Goal: Task Accomplishment & Management: Manage account settings

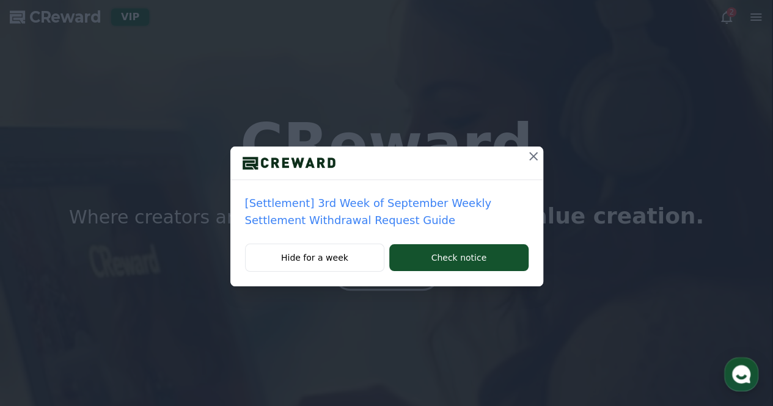
click at [541, 154] on button at bounding box center [533, 157] width 20 height 20
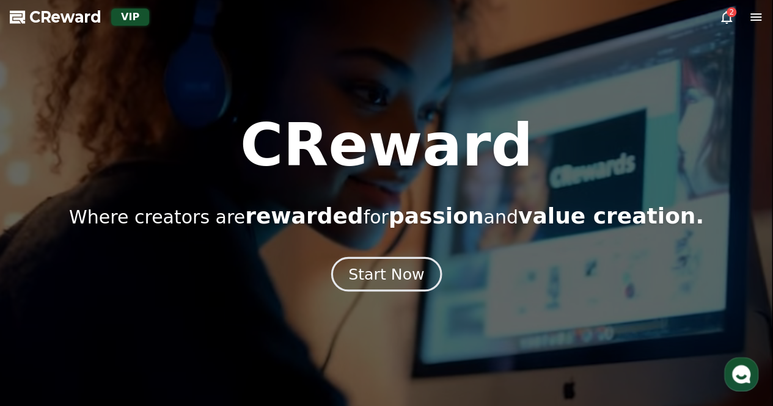
click at [407, 272] on div "Start Now" at bounding box center [386, 274] width 76 height 21
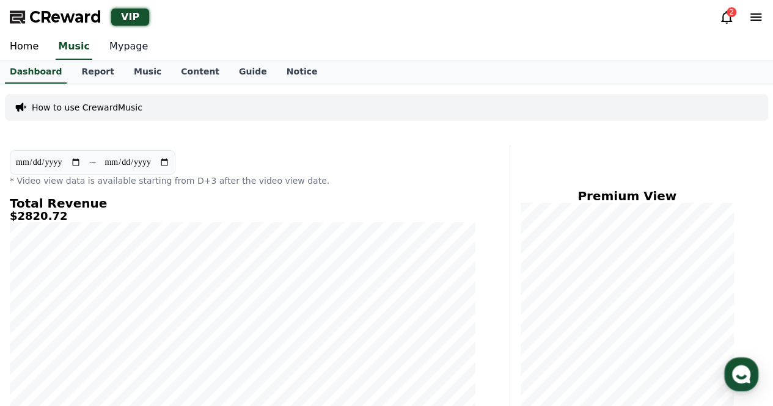
click at [129, 50] on link "Mypage" at bounding box center [129, 47] width 58 height 26
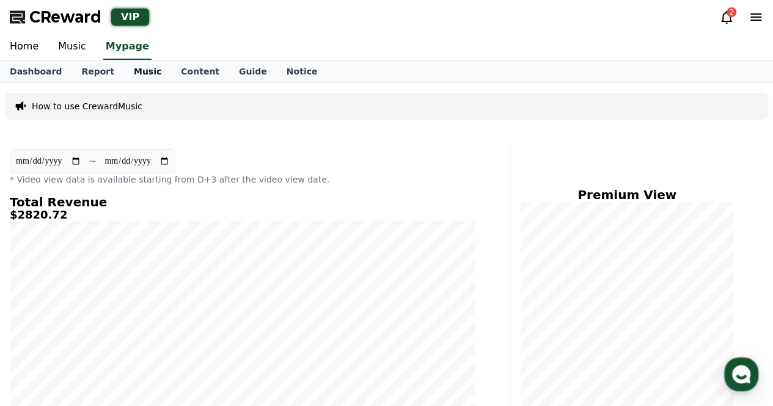
select select "**********"
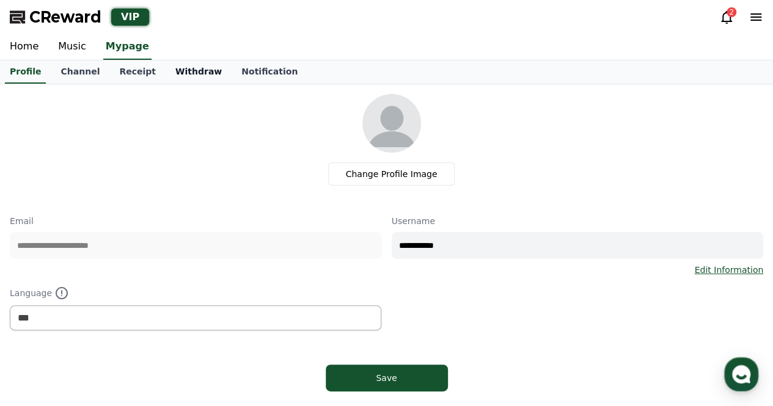
click at [194, 71] on link "Withdraw" at bounding box center [198, 71] width 66 height 23
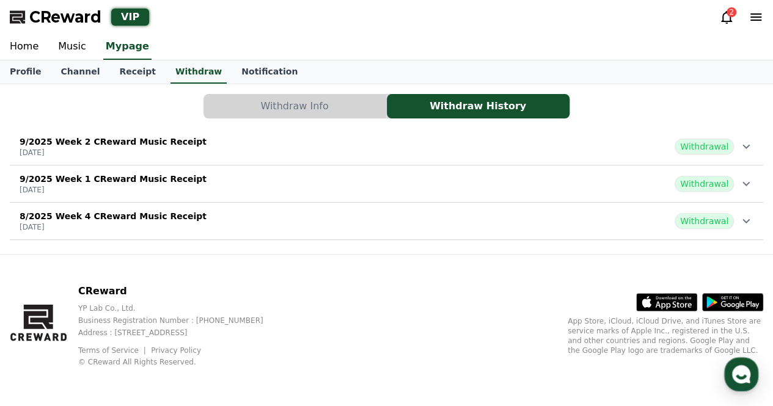
click at [727, 9] on div "2" at bounding box center [731, 12] width 10 height 10
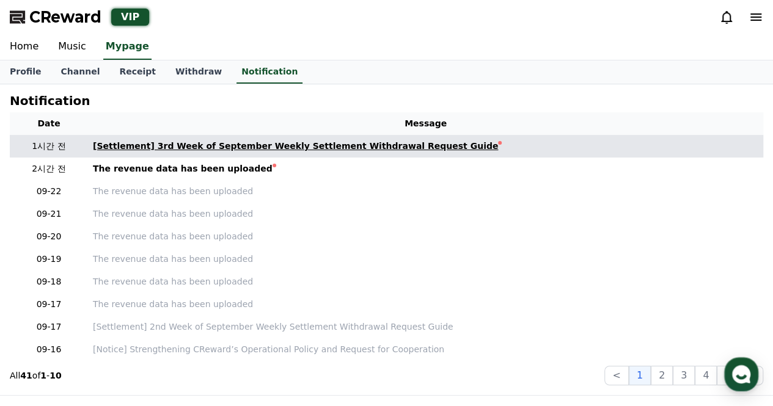
click at [333, 148] on div "[Settlement] 3rd Week of September Weekly Settlement Withdrawal Request Guide" at bounding box center [295, 146] width 405 height 13
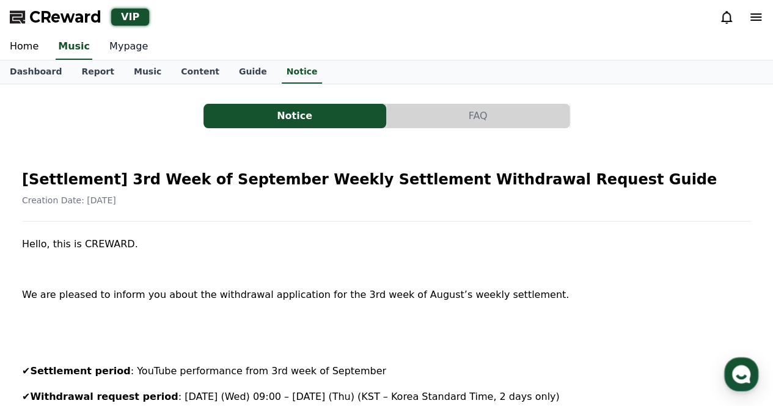
click at [128, 44] on link "Mypage" at bounding box center [129, 47] width 58 height 26
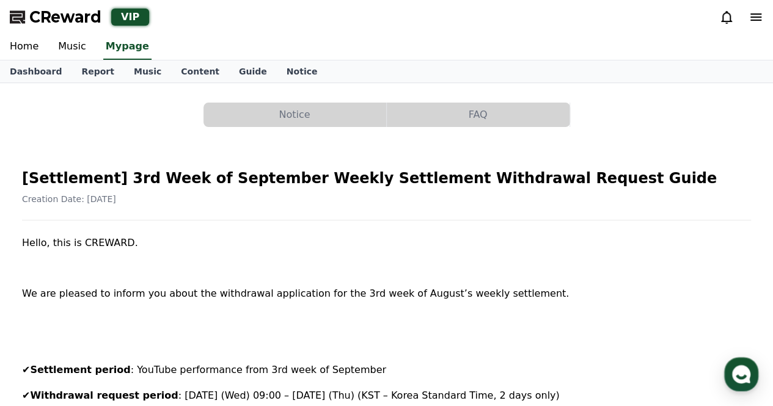
select select "**********"
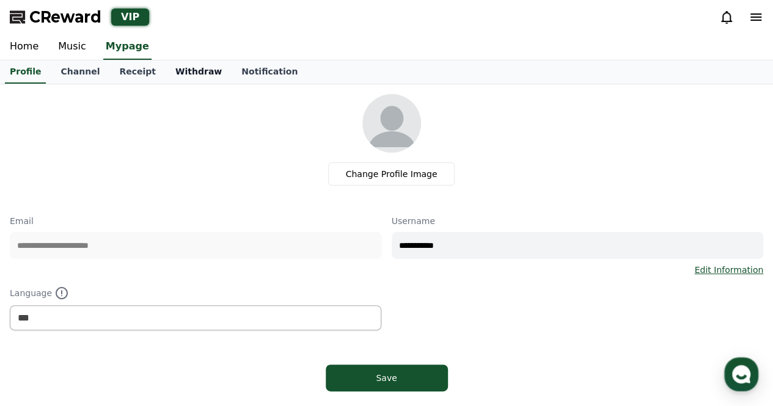
click at [183, 73] on link "Withdraw" at bounding box center [198, 71] width 66 height 23
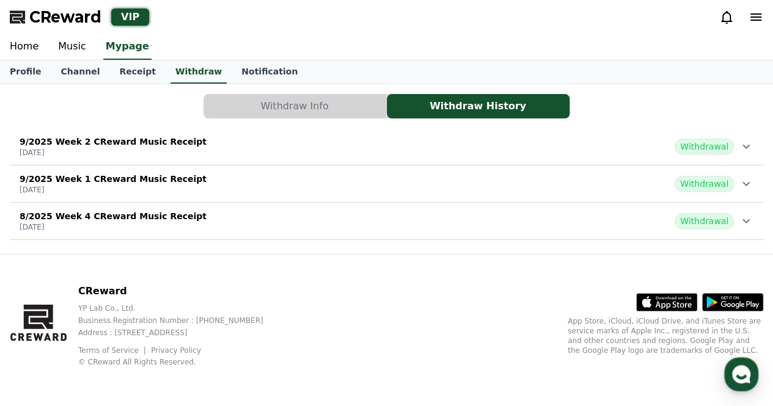
click at [265, 96] on button "Withdraw Info" at bounding box center [294, 106] width 183 height 24
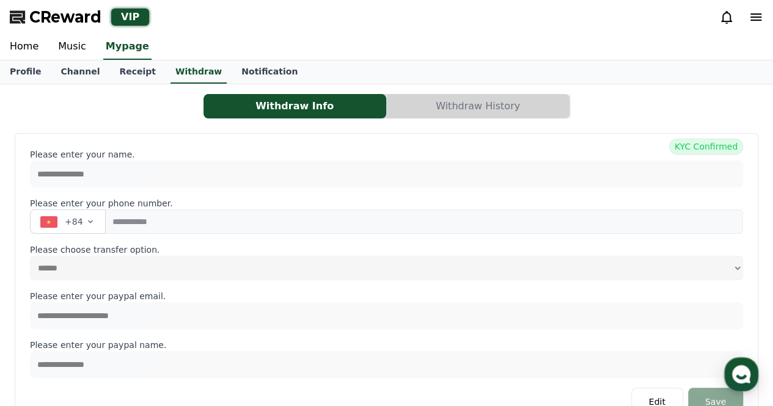
click at [484, 103] on button "Withdraw History" at bounding box center [478, 106] width 183 height 24
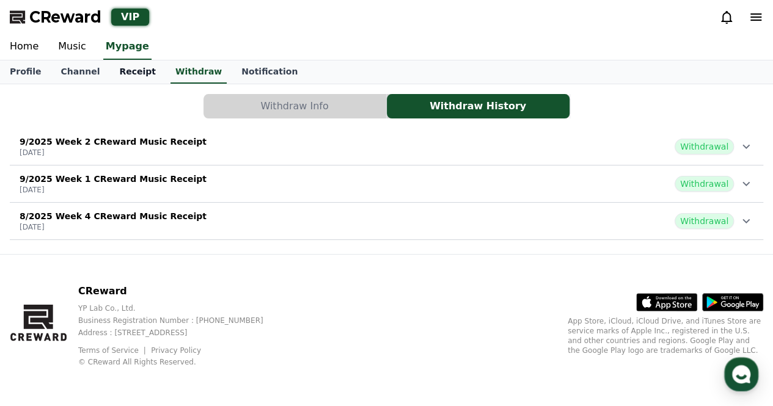
click at [122, 68] on link "Receipt" at bounding box center [137, 71] width 56 height 23
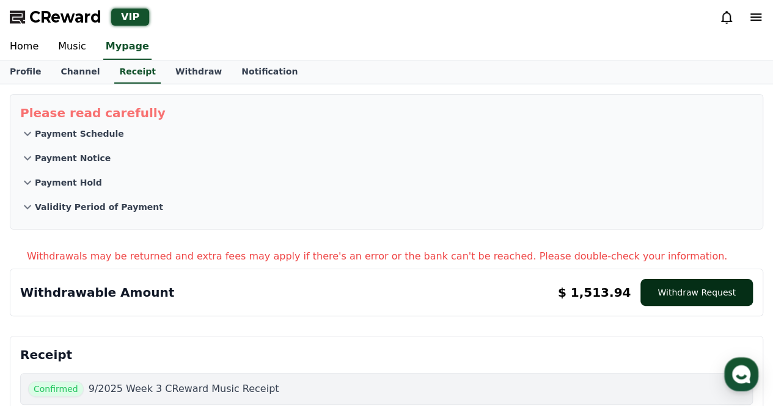
click at [684, 297] on button "Withdraw Request" at bounding box center [696, 292] width 112 height 27
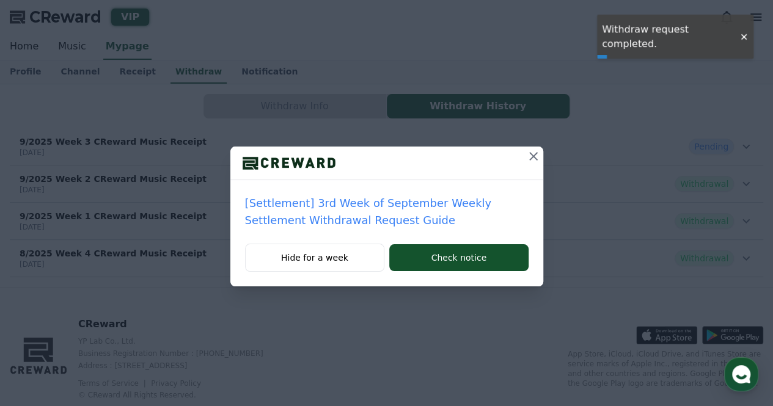
click at [531, 155] on icon at bounding box center [533, 156] width 9 height 9
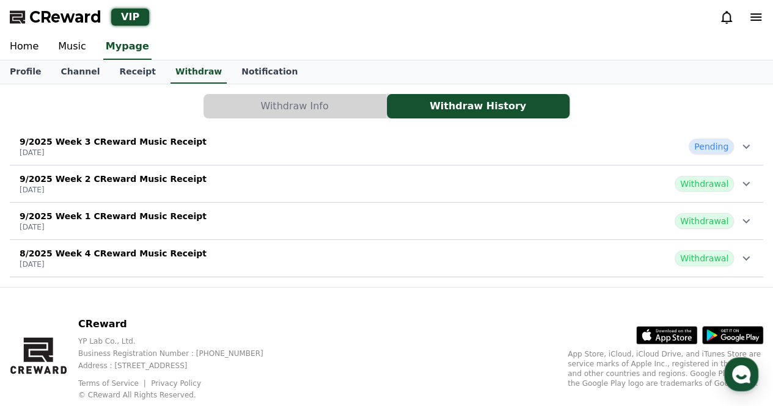
click at [244, 103] on button "Withdraw Info" at bounding box center [294, 106] width 183 height 24
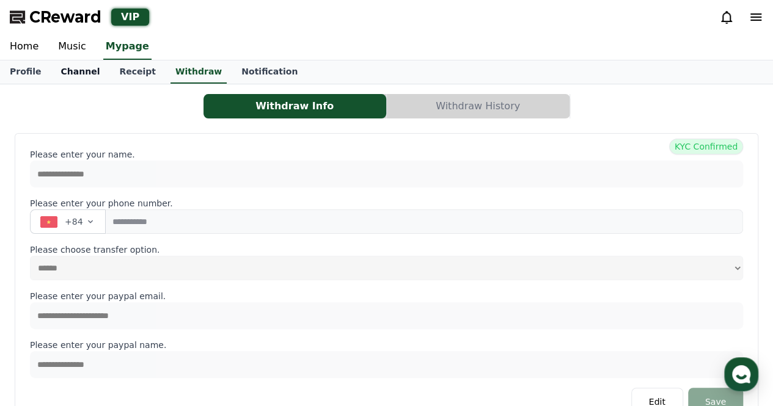
click at [65, 65] on link "Channel" at bounding box center [80, 71] width 59 height 23
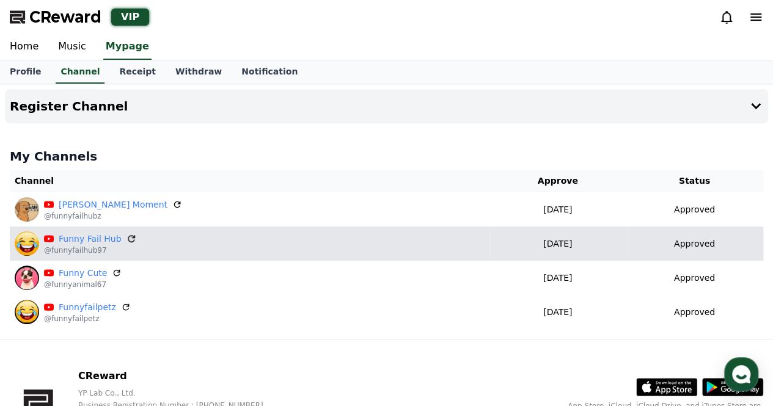
click at [126, 236] on icon at bounding box center [131, 238] width 11 height 11
click at [280, 242] on div "Funny Fail Hub @funnyfailhub97" at bounding box center [250, 243] width 470 height 24
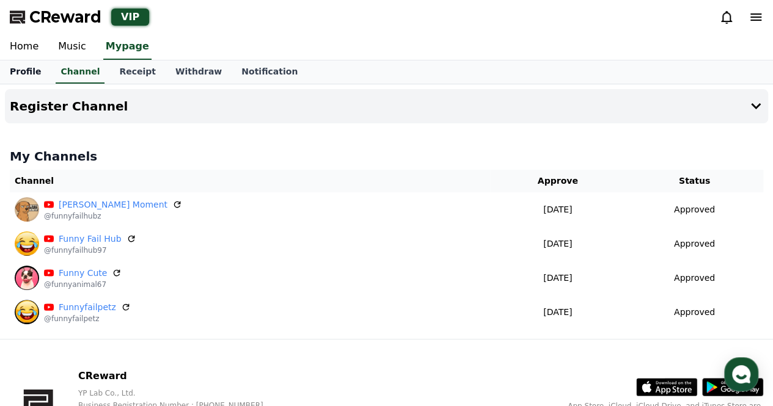
click at [37, 71] on link "Profile" at bounding box center [25, 71] width 51 height 23
select select "**********"
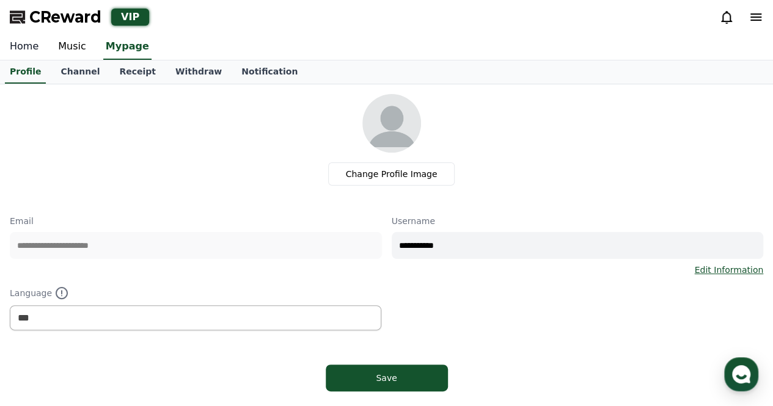
click at [31, 51] on link "Home" at bounding box center [24, 47] width 48 height 26
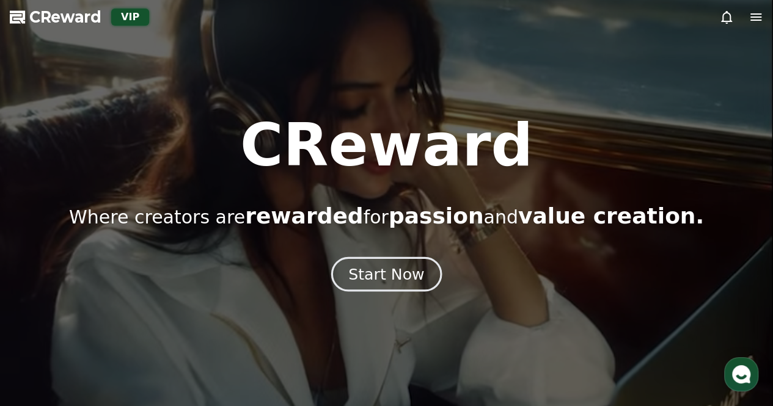
click at [357, 280] on div "Start Now" at bounding box center [386, 274] width 76 height 21
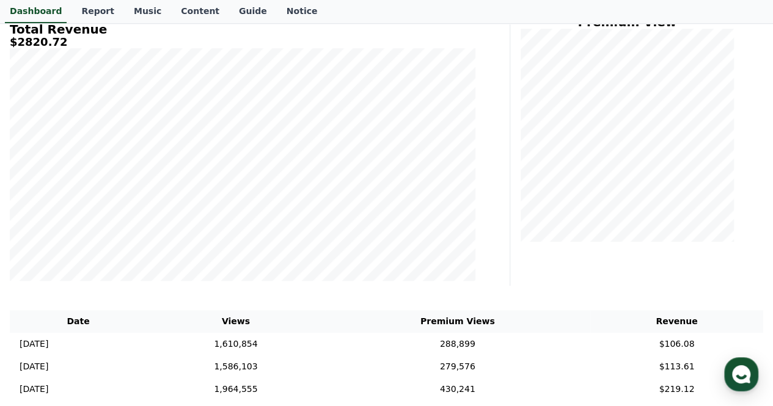
scroll to position [244, 0]
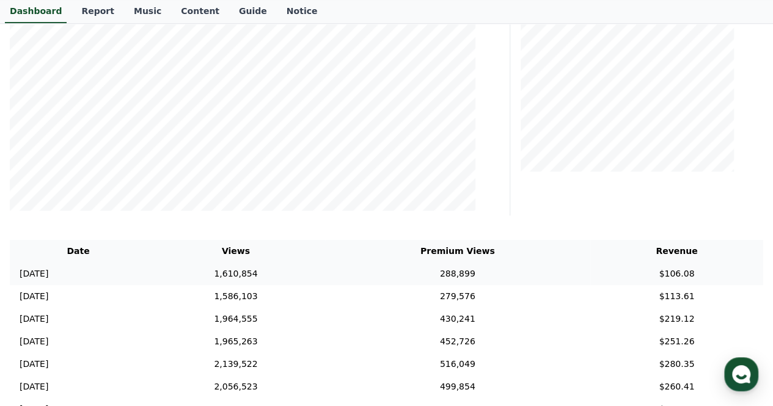
click at [269, 277] on td "1,610,854" at bounding box center [236, 274] width 178 height 23
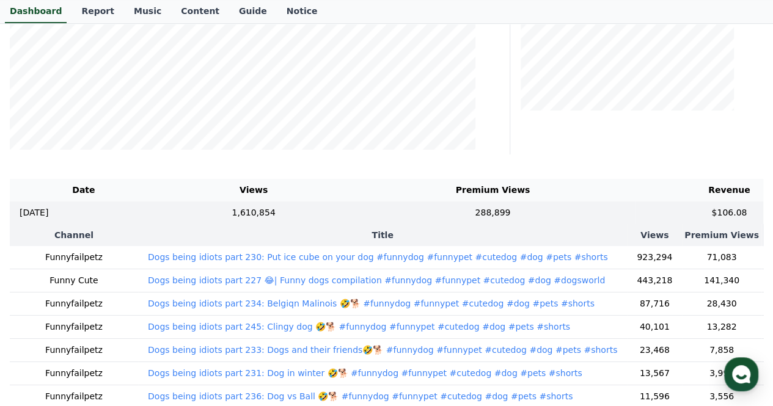
scroll to position [366, 0]
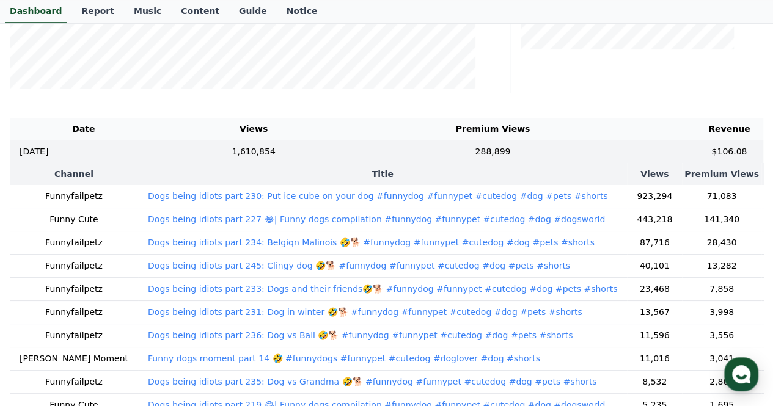
click at [148, 220] on p "Dogs being idiots part 227 😂| Funny dogs compilation #funnydog #funnypet #cuted…" at bounding box center [376, 219] width 457 height 12
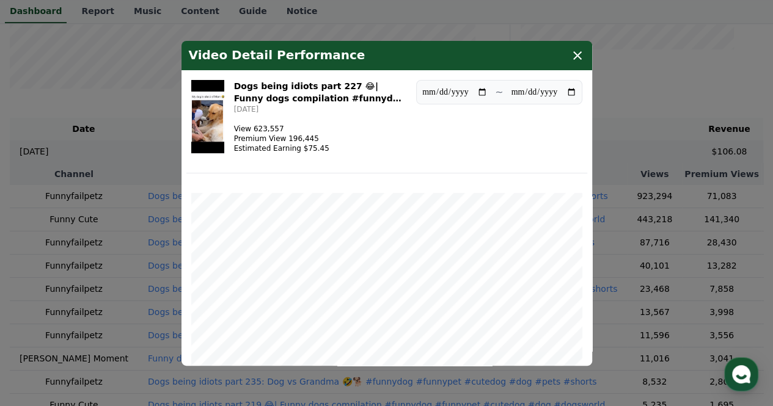
click at [579, 59] on icon "modal" at bounding box center [577, 55] width 15 height 15
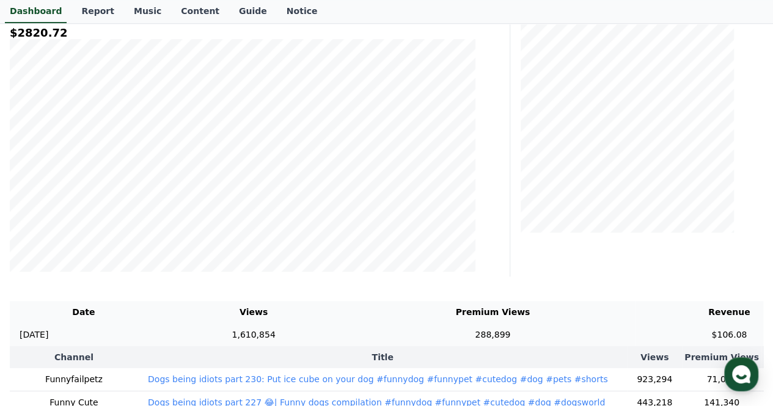
scroll to position [0, 0]
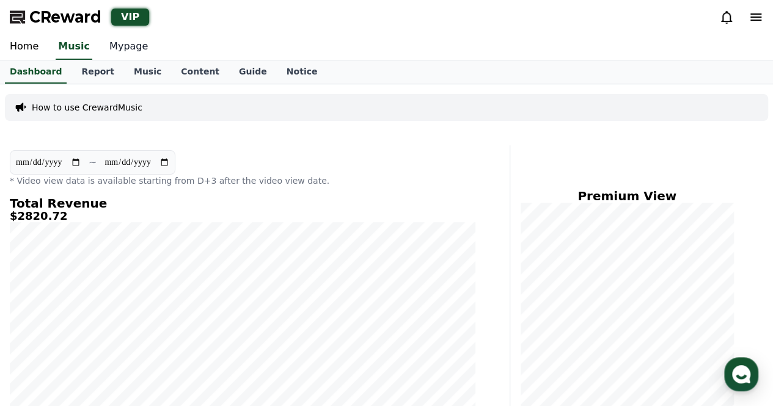
click at [134, 45] on link "Mypage" at bounding box center [129, 47] width 58 height 26
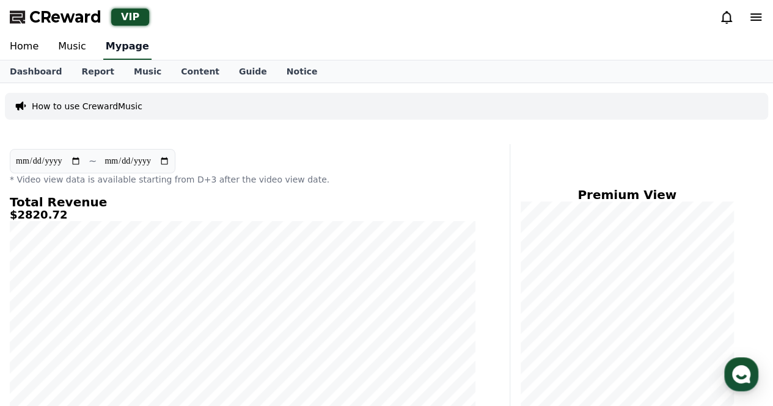
select select "**********"
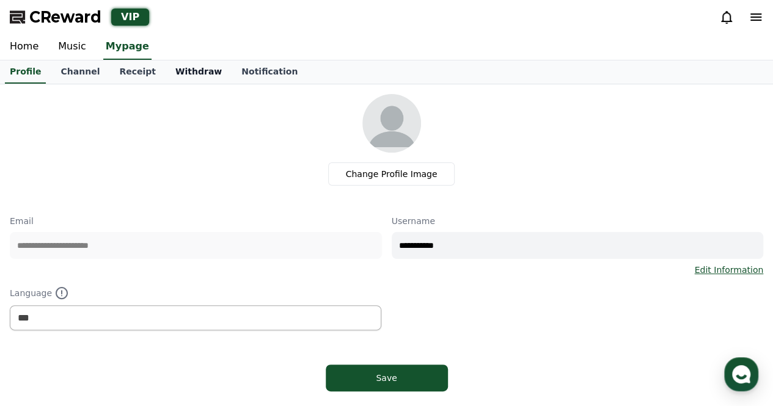
click at [192, 80] on link "Withdraw" at bounding box center [198, 71] width 66 height 23
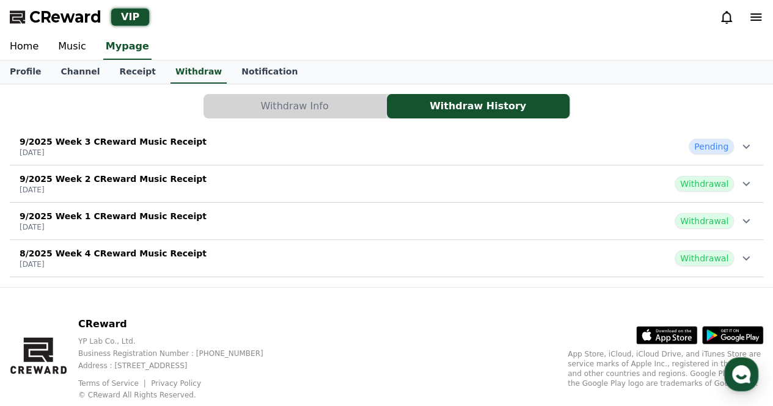
click at [751, 146] on icon at bounding box center [745, 146] width 15 height 15
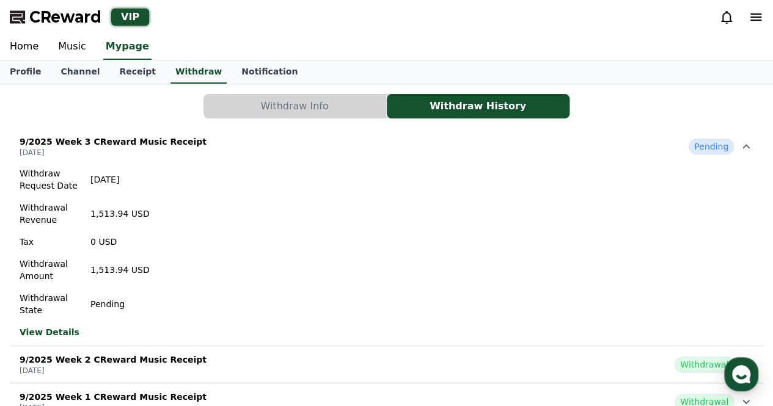
click at [41, 112] on div "Withdraw Info Withdraw History" at bounding box center [386, 106] width 753 height 24
click at [26, 42] on link "Home" at bounding box center [24, 47] width 48 height 26
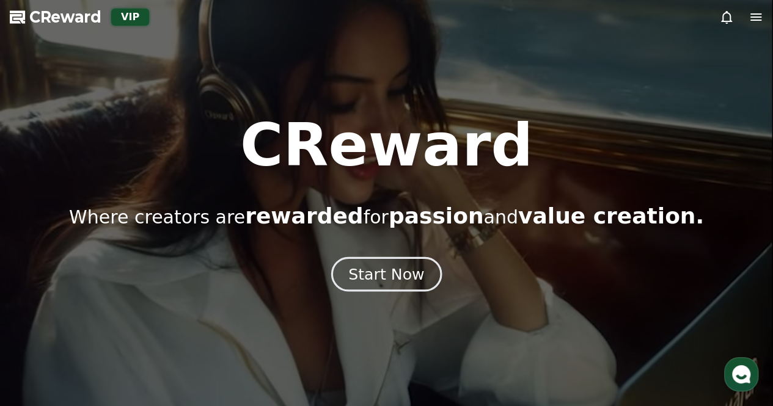
click at [376, 267] on div "Start Now" at bounding box center [386, 274] width 76 height 21
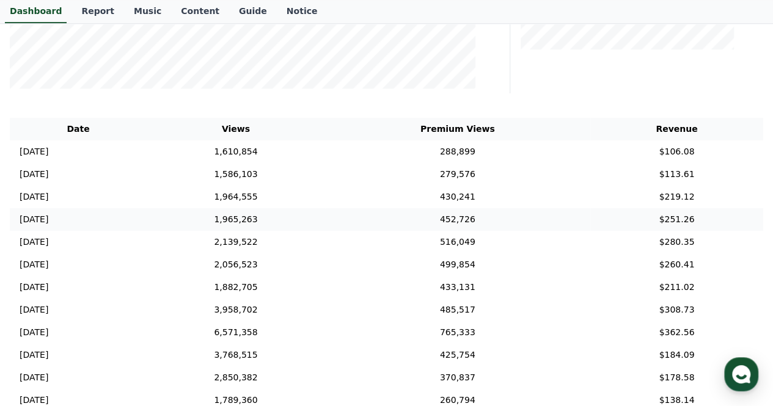
scroll to position [122, 0]
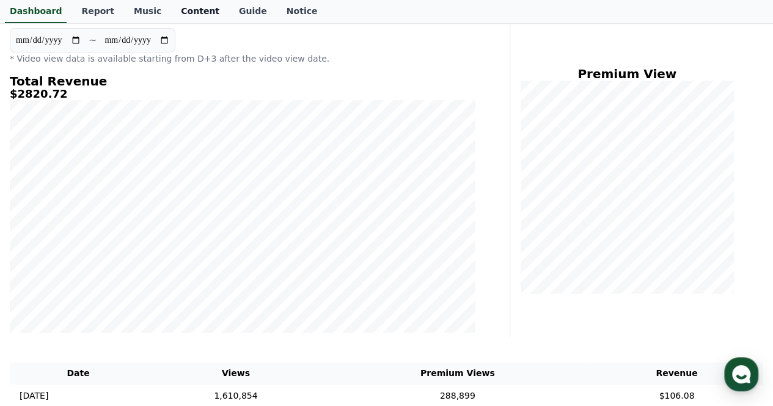
click at [191, 12] on link "Content" at bounding box center [200, 11] width 58 height 23
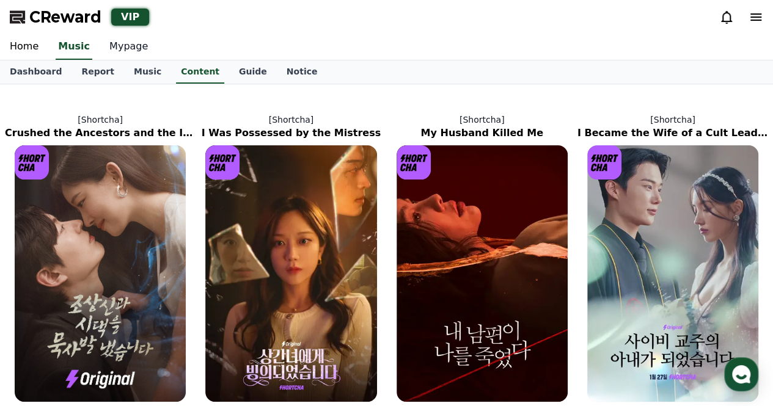
click at [112, 53] on link "Mypage" at bounding box center [129, 47] width 58 height 26
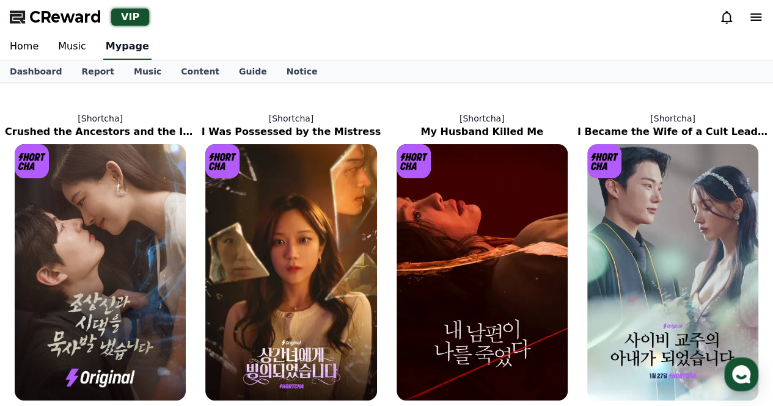
select select "**********"
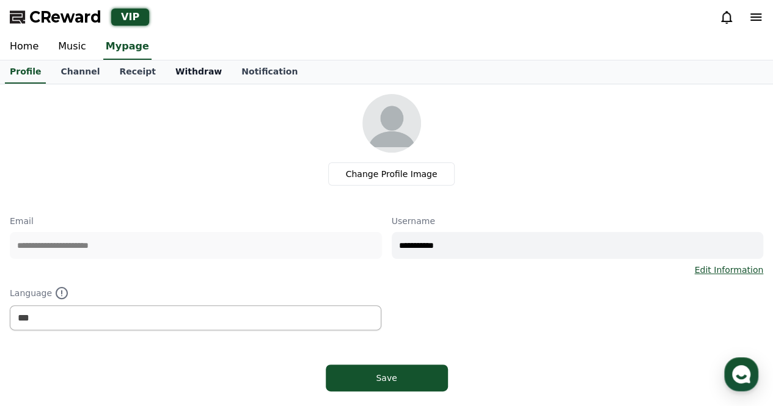
click at [165, 77] on link "Withdraw" at bounding box center [198, 71] width 66 height 23
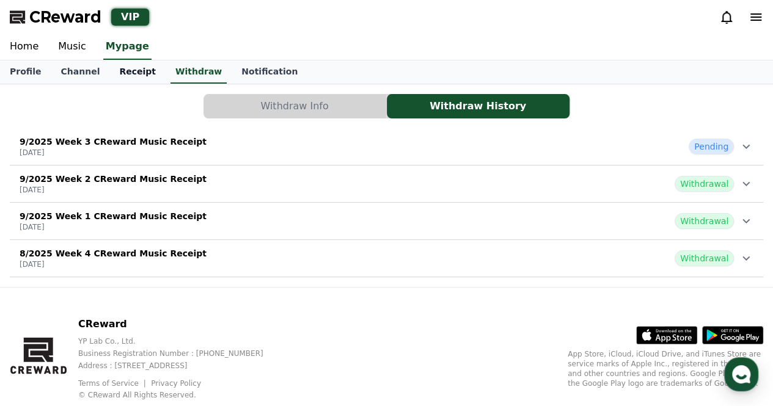
click at [116, 78] on link "Receipt" at bounding box center [137, 71] width 56 height 23
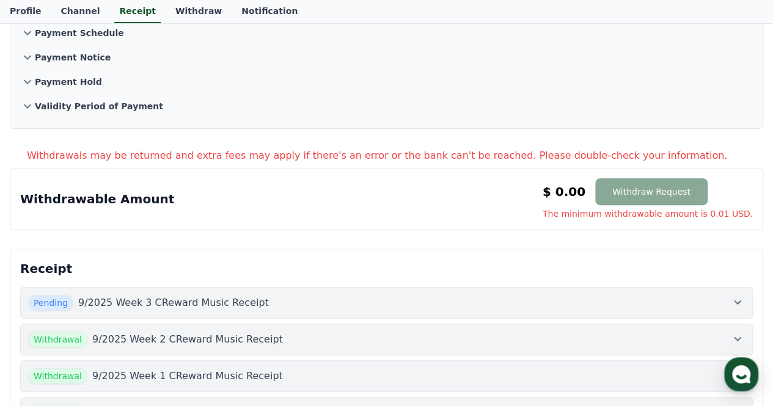
scroll to position [244, 0]
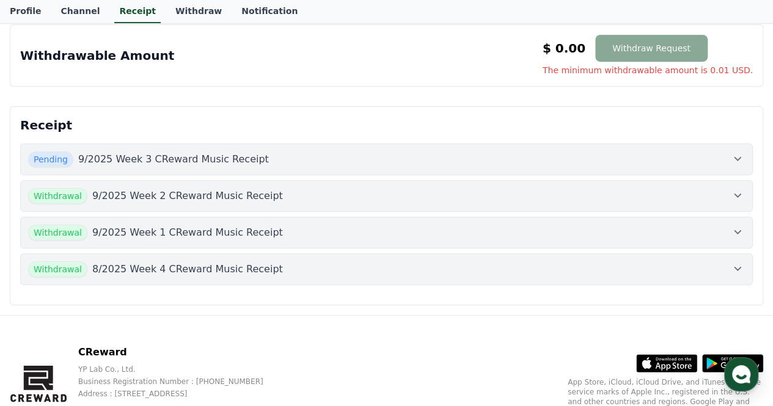
click at [382, 148] on button "Pending 9/2025 Week 3 CReward Music Receipt" at bounding box center [386, 160] width 732 height 32
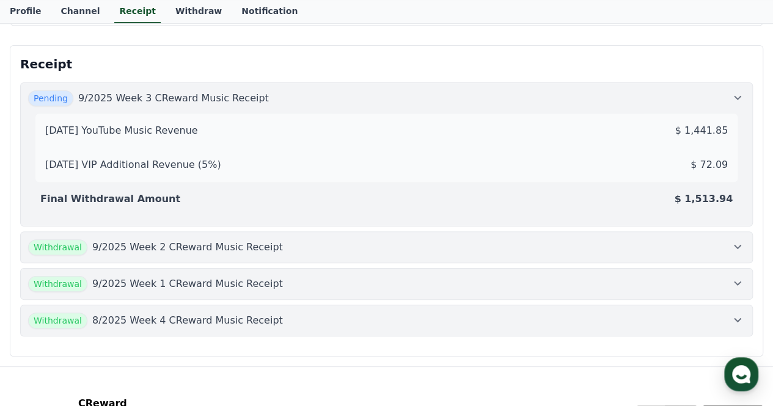
scroll to position [0, 0]
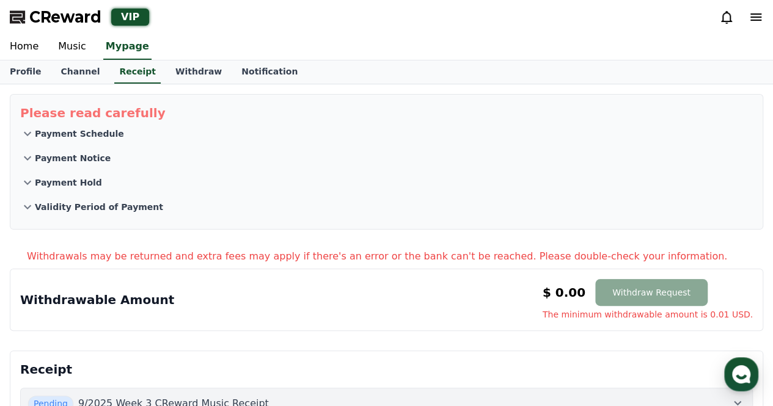
click at [62, 10] on span "CReward" at bounding box center [65, 17] width 72 height 20
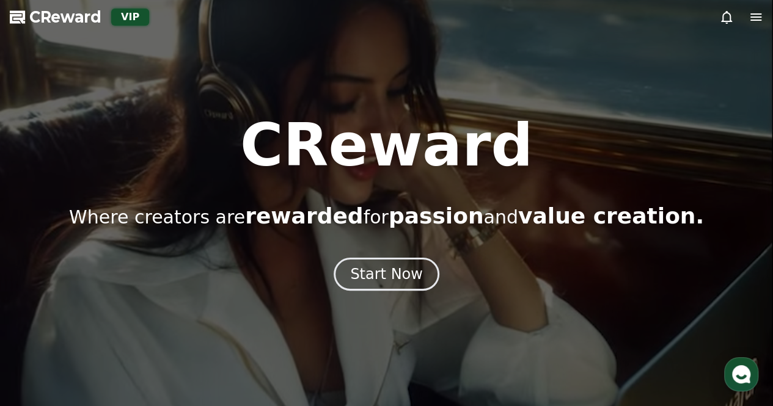
click at [381, 272] on div "Start Now" at bounding box center [386, 274] width 73 height 20
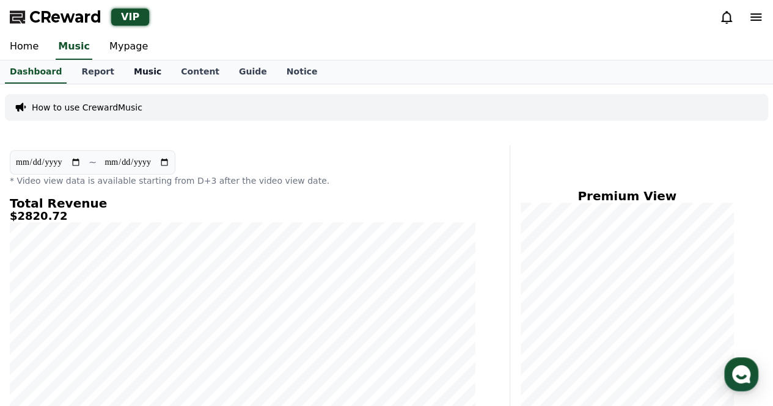
click at [126, 71] on link "Music" at bounding box center [147, 71] width 47 height 23
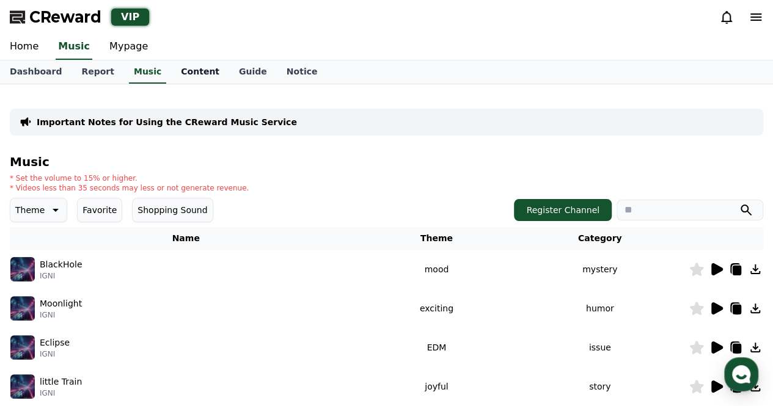
click at [187, 71] on link "Content" at bounding box center [200, 71] width 58 height 23
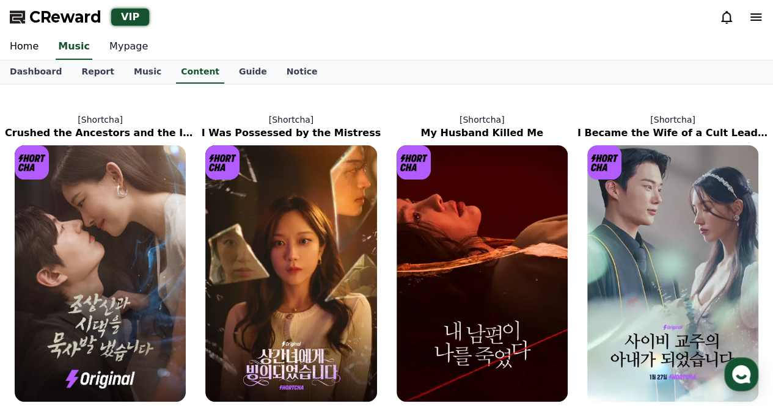
click at [129, 57] on link "Mypage" at bounding box center [129, 47] width 58 height 26
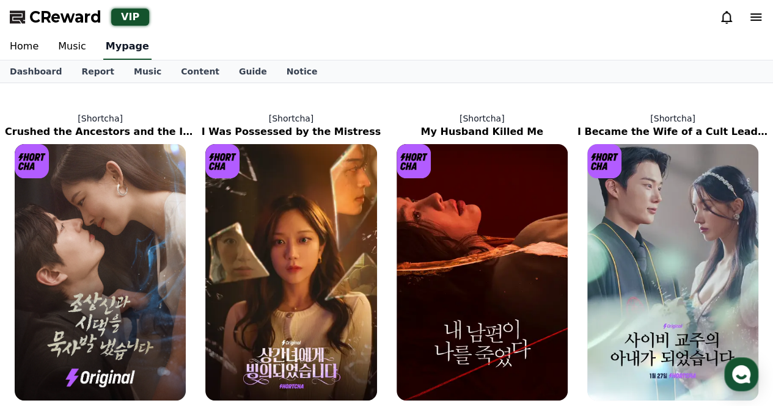
select select "**********"
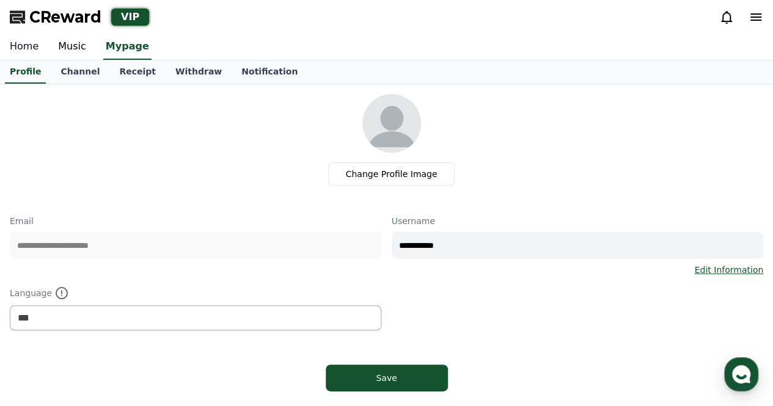
click at [2, 46] on link "Home" at bounding box center [24, 47] width 48 height 26
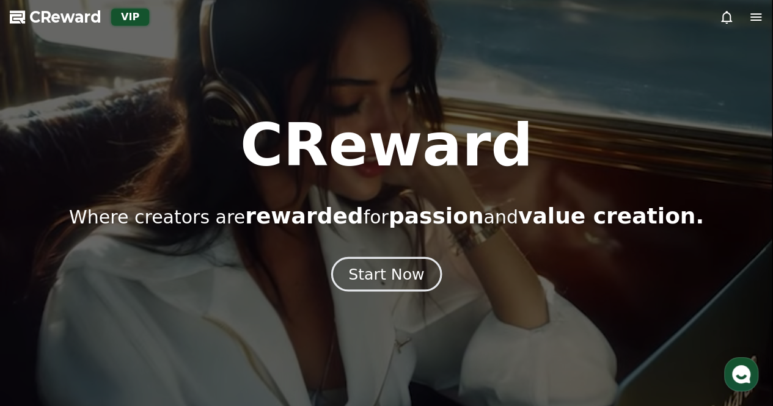
click at [404, 269] on div "Start Now" at bounding box center [386, 274] width 76 height 21
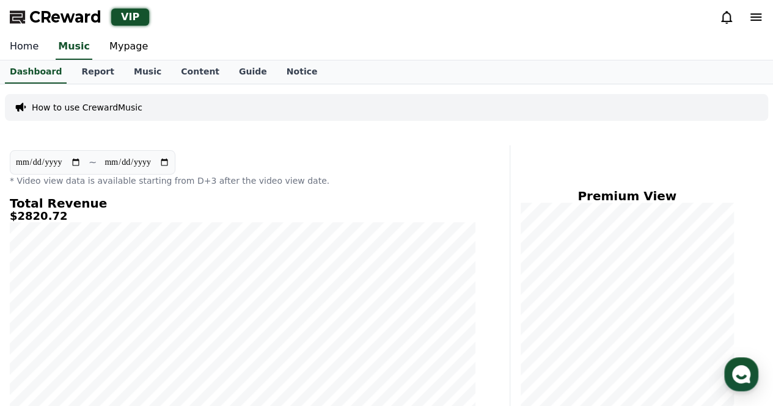
click at [32, 48] on link "Home" at bounding box center [24, 47] width 48 height 26
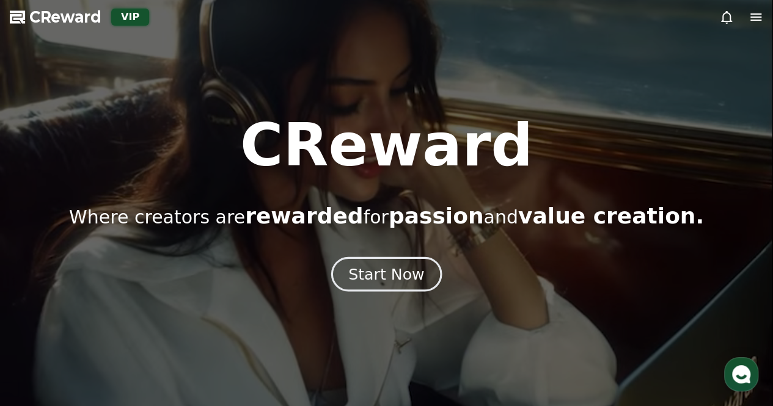
click at [403, 273] on div "Start Now" at bounding box center [386, 274] width 76 height 21
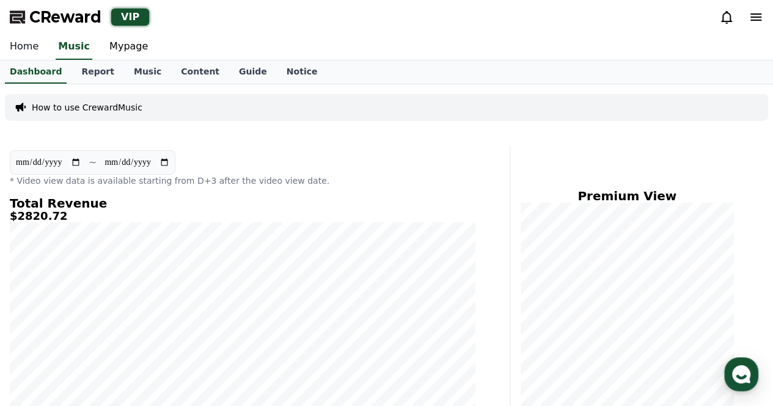
click at [21, 51] on link "Home" at bounding box center [24, 47] width 48 height 26
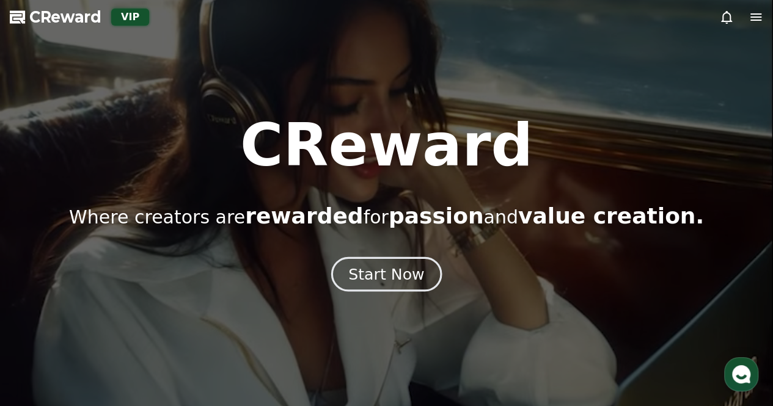
click at [368, 283] on div "Start Now" at bounding box center [386, 274] width 76 height 21
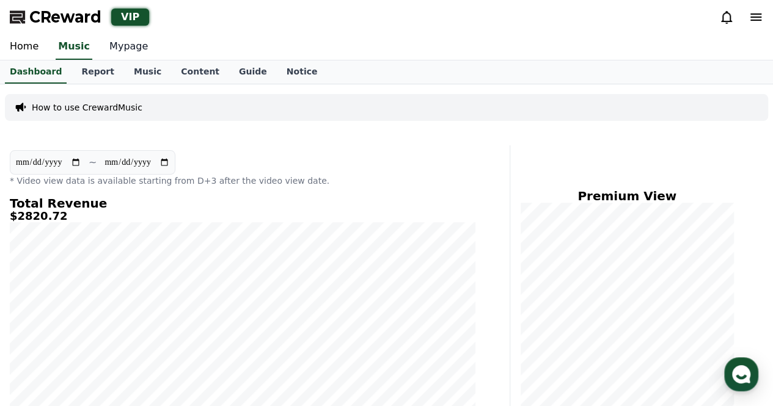
click at [118, 43] on link "Mypage" at bounding box center [129, 47] width 58 height 26
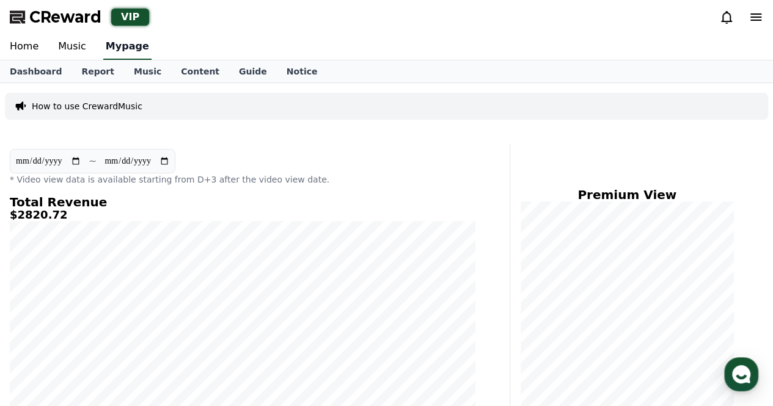
select select "**********"
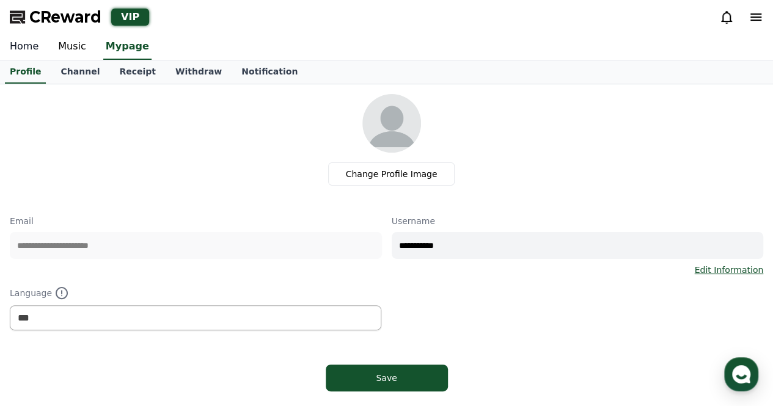
click at [31, 47] on link "Home" at bounding box center [24, 47] width 48 height 26
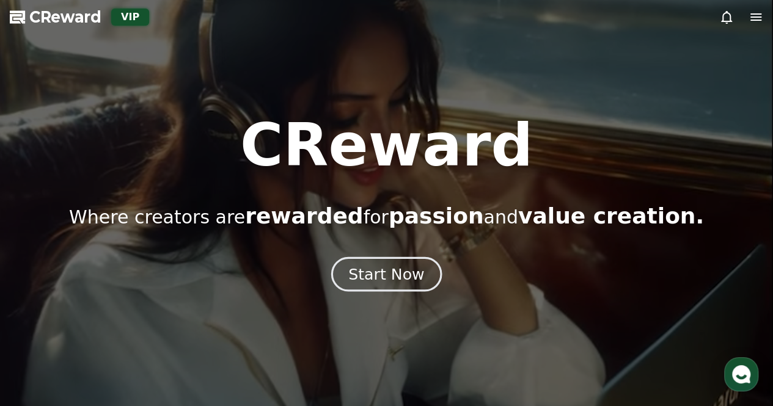
click at [414, 276] on div "Start Now" at bounding box center [386, 274] width 76 height 21
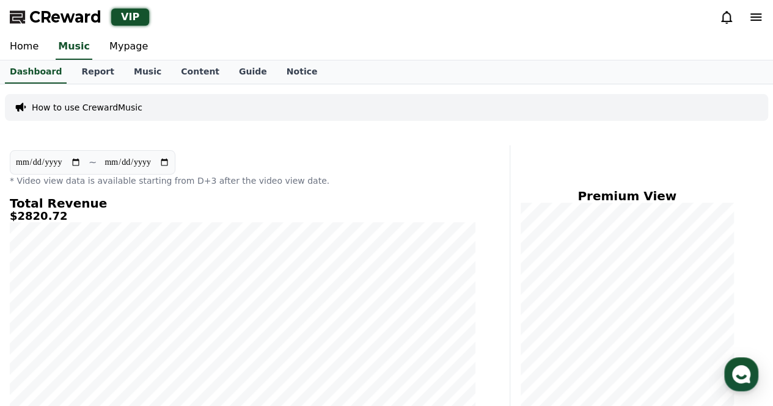
scroll to position [183, 0]
